Goal: Information Seeking & Learning: Learn about a topic

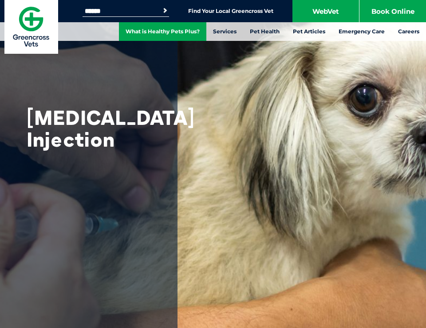
click at [173, 31] on link "What is Healthy Pets Plus?" at bounding box center [162, 31] width 87 height 19
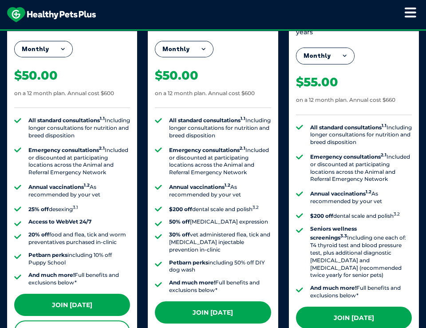
scroll to position [888, 0]
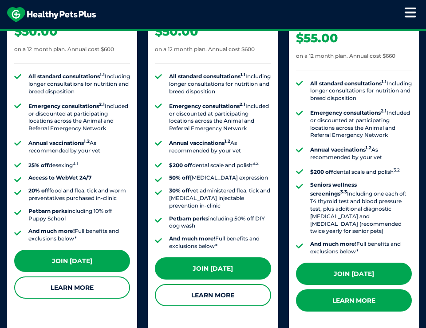
click at [357, 292] on link "Learn More" at bounding box center [354, 300] width 116 height 22
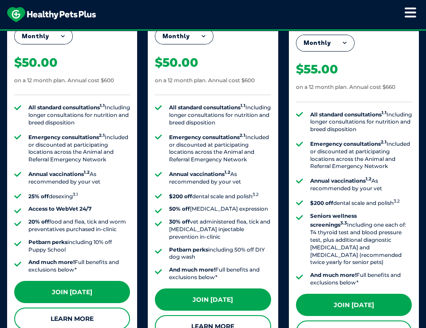
scroll to position [844, 0]
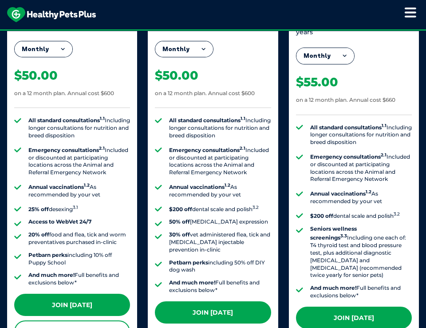
click at [293, 36] on div "Senior Dog Aged 8+ years Monthly Fortnightly Monthly Yearly $25.38 on a 12 mont…" at bounding box center [354, 181] width 130 height 391
click at [342, 48] on button "Monthly" at bounding box center [326, 56] width 58 height 16
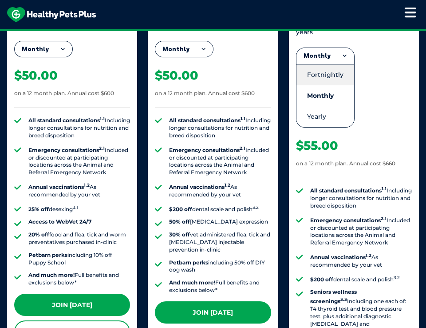
click at [334, 66] on li "Fortnightly" at bounding box center [326, 74] width 58 height 21
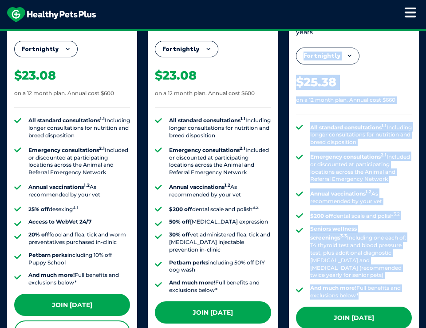
drag, startPoint x: 289, startPoint y: 38, endPoint x: 385, endPoint y: 287, distance: 267.3
click at [385, 289] on div "Senior Dog Aged 8+ years Fortnightly Fortnightly Monthly Yearly $25.38 on a 12 …" at bounding box center [354, 181] width 130 height 391
drag, startPoint x: 385, startPoint y: 287, endPoint x: 331, endPoint y: 157, distance: 140.6
copy div "Fortnightly Fortnightly Monthly Yearly $25.38 on a 12 month plan. Annual cost $…"
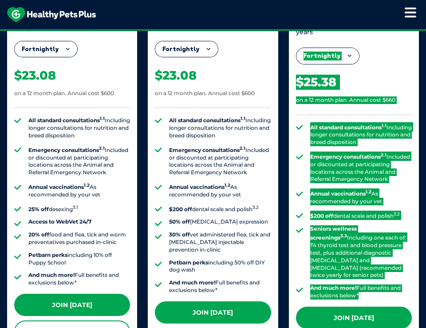
scroll to position [666, 0]
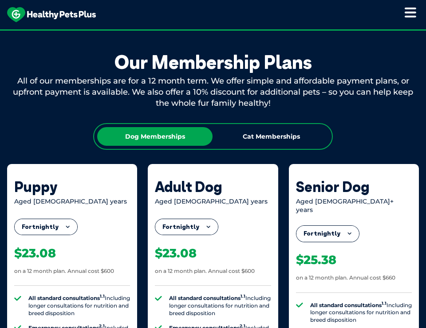
click at [179, 133] on div "Dog Memberships" at bounding box center [154, 136] width 115 height 19
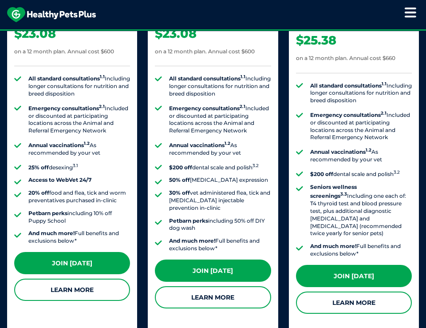
scroll to position [888, 0]
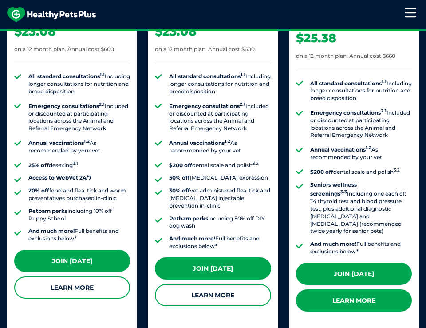
click at [361, 292] on link "Learn More" at bounding box center [354, 300] width 116 height 22
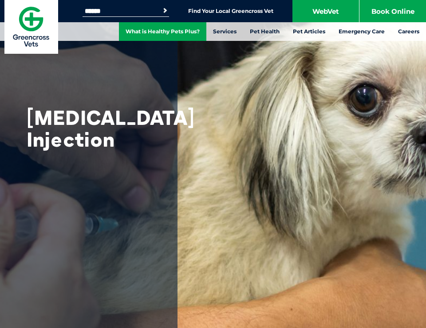
click at [175, 32] on link "What is Healthy Pets Plus?" at bounding box center [162, 31] width 87 height 19
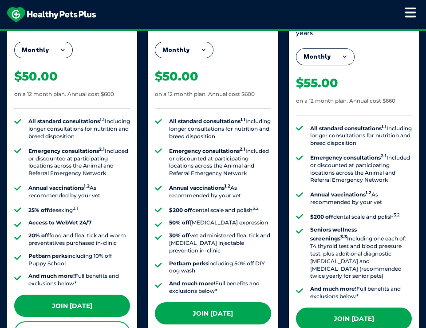
scroll to position [888, 0]
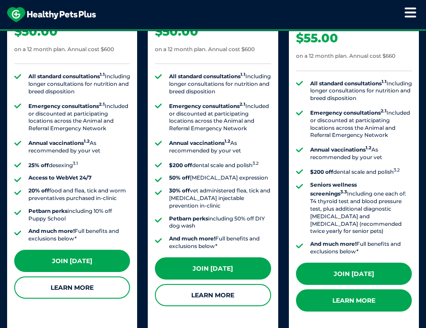
click at [359, 291] on link "Learn More" at bounding box center [354, 300] width 116 height 22
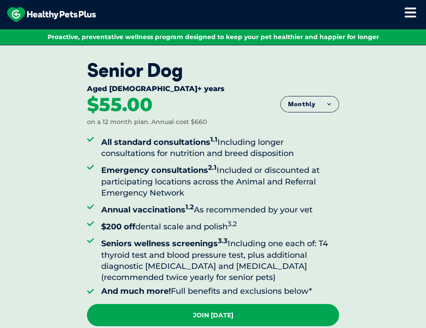
click at [410, 10] on icon at bounding box center [411, 12] width 12 height 11
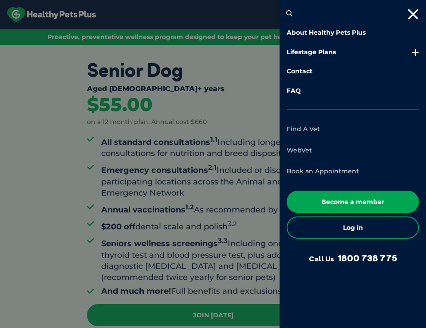
click at [310, 129] on link "Find A Vet" at bounding box center [303, 129] width 33 height 8
drag, startPoint x: 232, startPoint y: 223, endPoint x: 237, endPoint y: 222, distance: 4.9
click at [232, 223] on div at bounding box center [213, 164] width 426 height 328
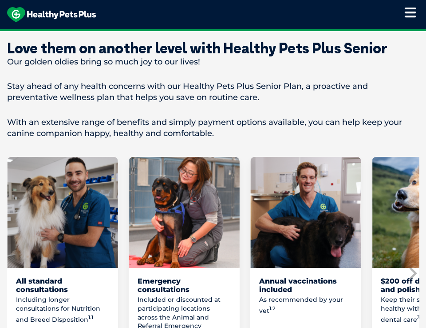
scroll to position [666, 0]
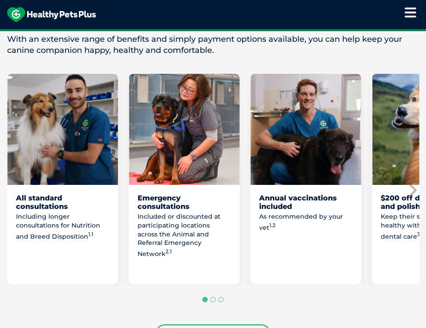
click at [302, 154] on img "3 of 8" at bounding box center [305, 129] width 111 height 111
click at [295, 194] on div "Annual vaccinations included" at bounding box center [305, 202] width 93 height 17
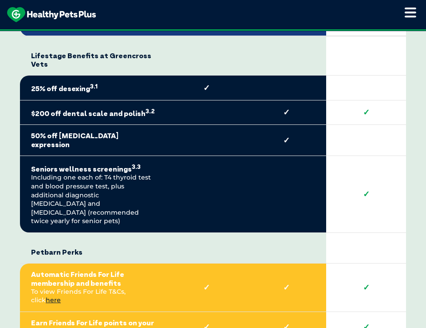
scroll to position [2131, 0]
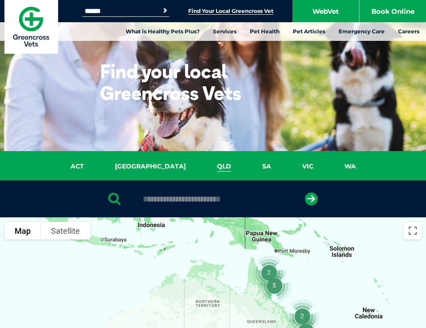
click at [202, 166] on link "QLD" at bounding box center [224, 166] width 45 height 10
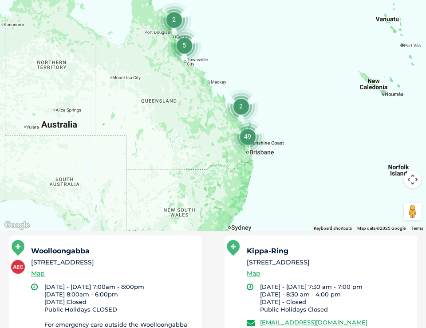
scroll to position [203, 0]
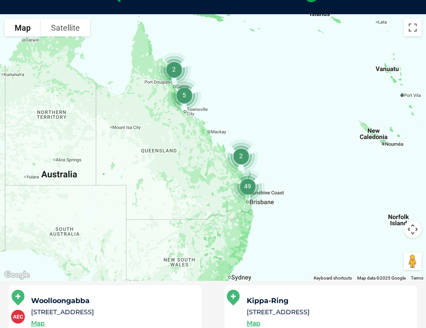
click at [247, 202] on img "49" at bounding box center [247, 186] width 41 height 41
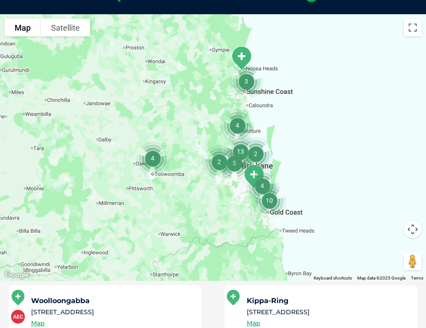
click at [238, 125] on img "4" at bounding box center [237, 125] width 41 height 41
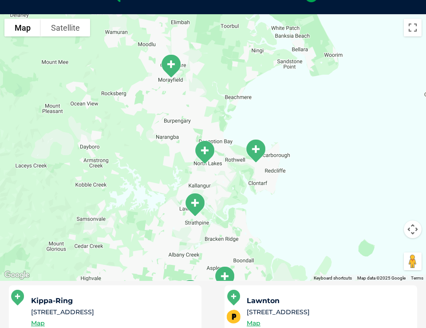
click at [170, 64] on img "Morayfield" at bounding box center [170, 66] width 29 height 32
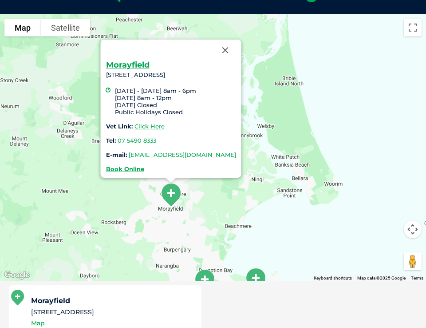
drag, startPoint x: 93, startPoint y: 52, endPoint x: 249, endPoint y: 154, distance: 186.5
click at [242, 154] on div "Morayfield 170 Morayfield Road, Morayfield, QLD 4506 Monday - Friday 8am - 6pm …" at bounding box center [171, 109] width 141 height 138
copy div "Morayfield 170 Morayfield Road, Morayfield, QLD 4506 Monday - Friday 8am - 6pm …"
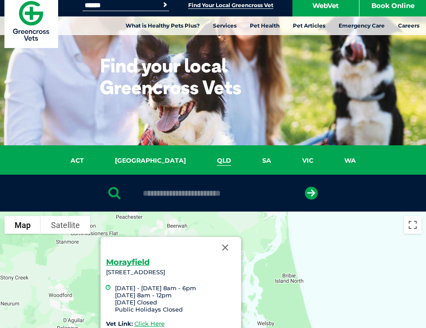
scroll to position [0, 0]
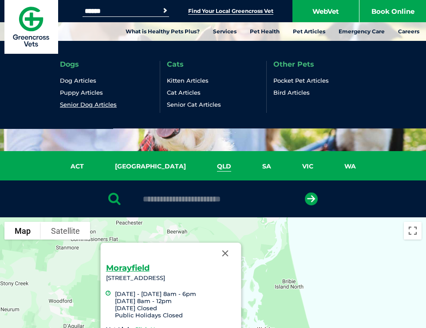
click at [88, 104] on link "Senior Dog Articles" at bounding box center [88, 105] width 57 height 8
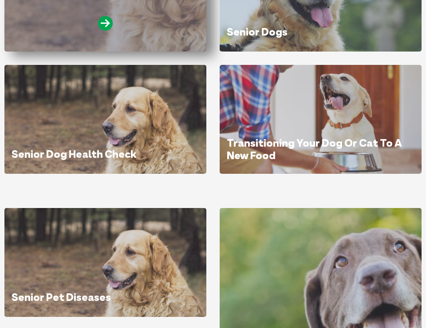
scroll to position [311, 0]
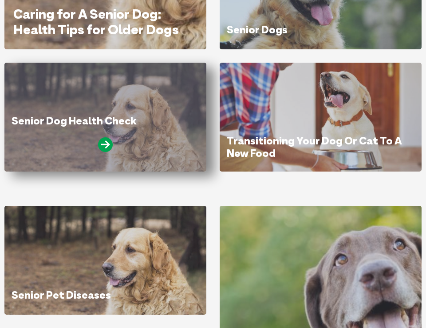
click at [101, 119] on link "Senior Dog Health Check" at bounding box center [74, 120] width 125 height 13
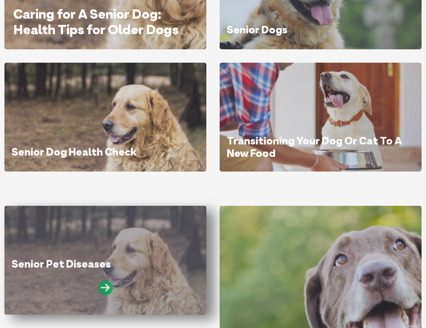
click at [112, 286] on icon at bounding box center [105, 287] width 15 height 15
